Goal: Task Accomplishment & Management: Manage account settings

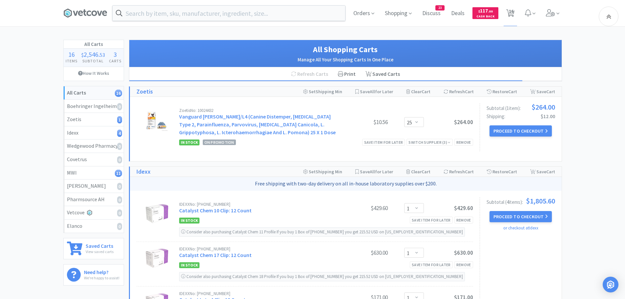
select select "25"
select select "1"
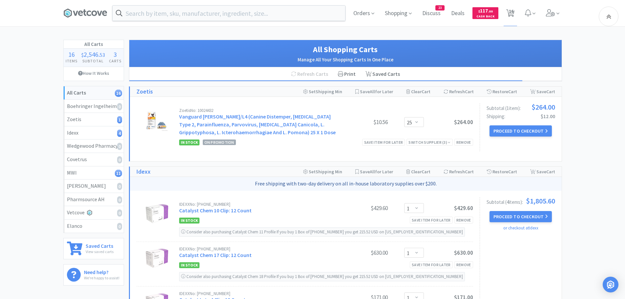
select select "3"
select select "2"
select select "1"
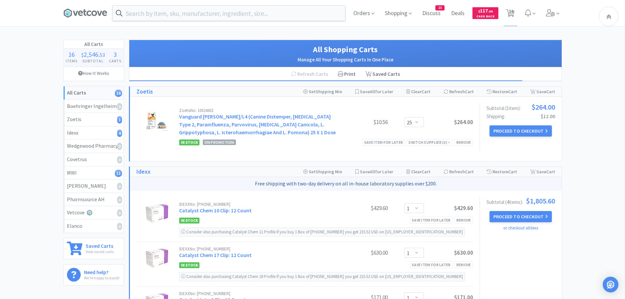
select select "1"
select select "2"
select select "50"
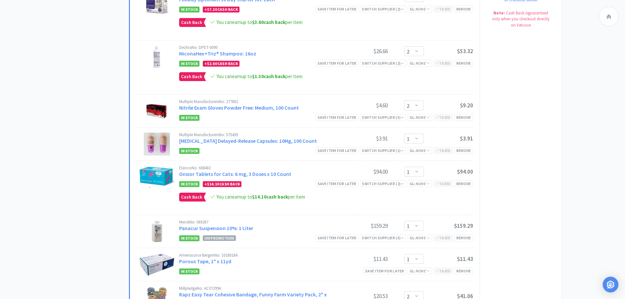
scroll to position [394, 0]
